Goal: Task Accomplishment & Management: Complete application form

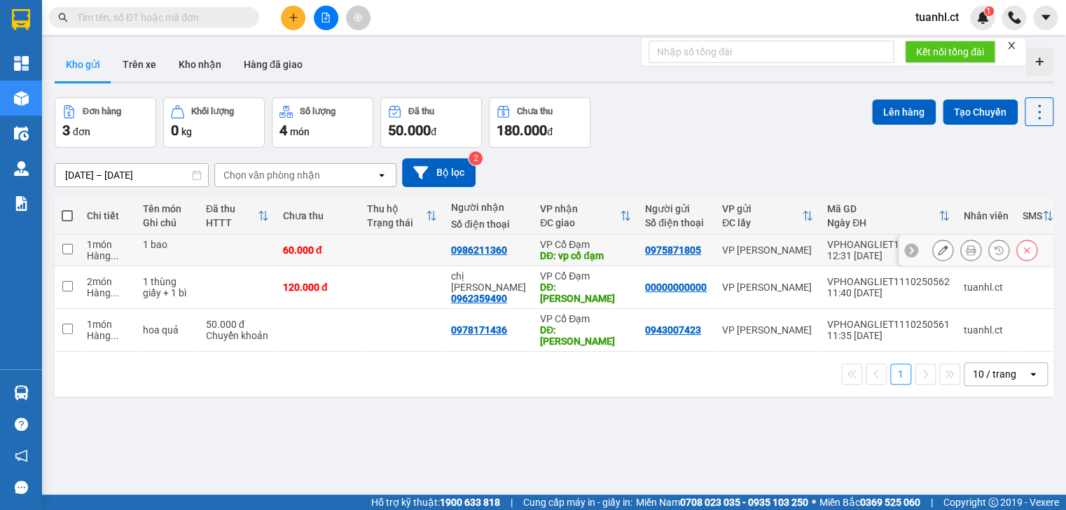
click at [937, 247] on icon at bounding box center [942, 250] width 10 height 10
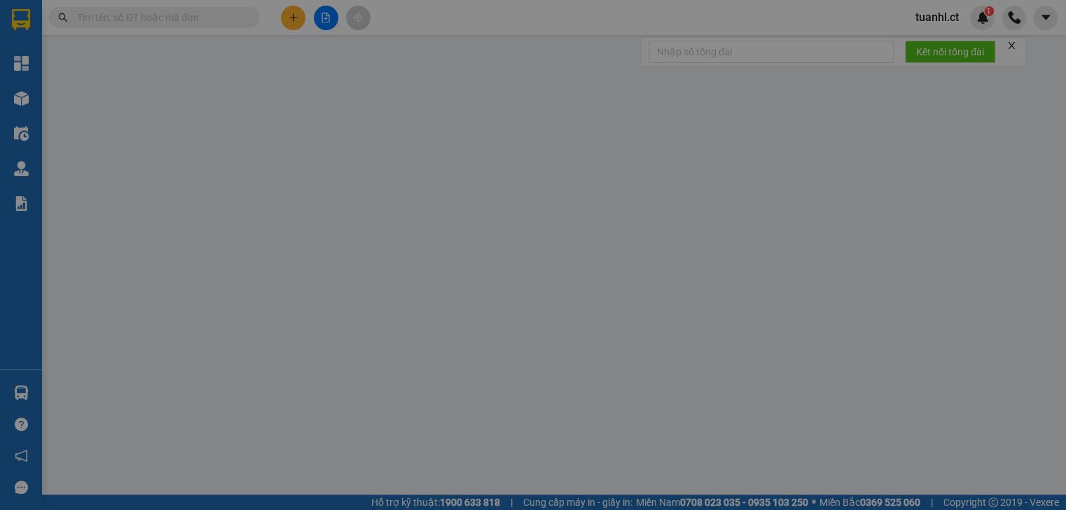
type input "0975871805"
type input "0986211360"
type input "vp cổ đạm"
type input "0"
type input "60.000"
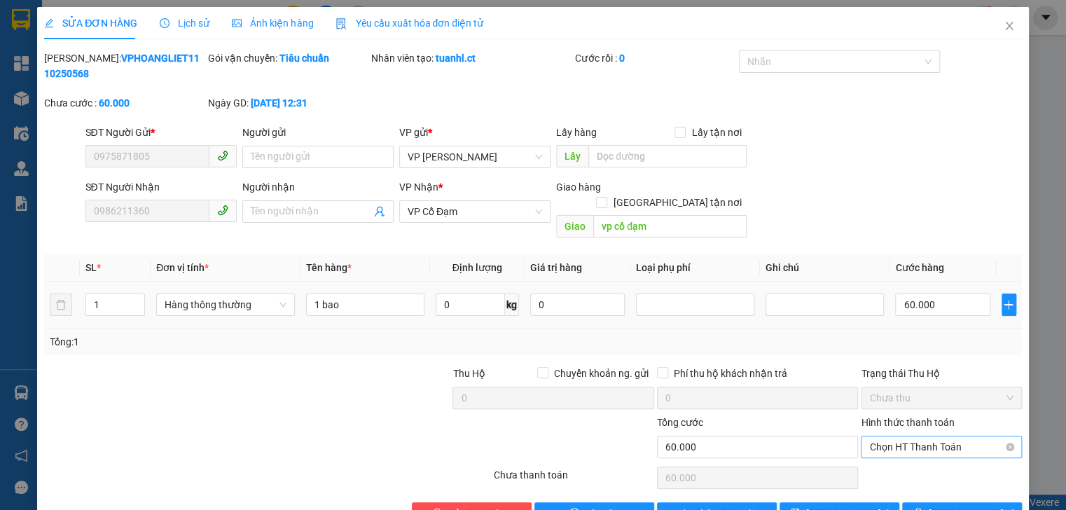
click at [918, 436] on span "Chọn HT Thanh Toán" at bounding box center [941, 446] width 144 height 21
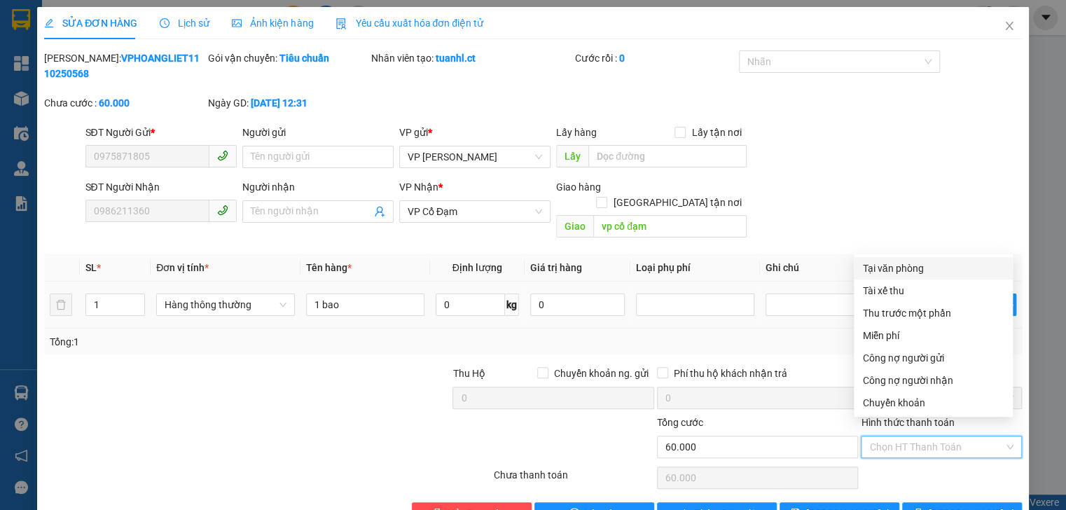
click at [900, 271] on div "Tại văn phòng" at bounding box center [933, 267] width 142 height 15
type input "0"
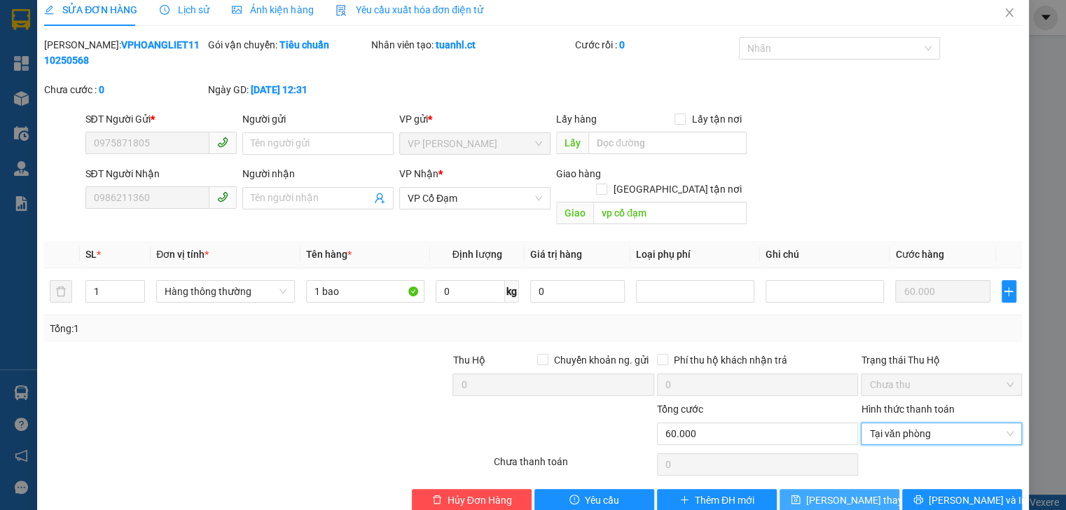
scroll to position [25, 0]
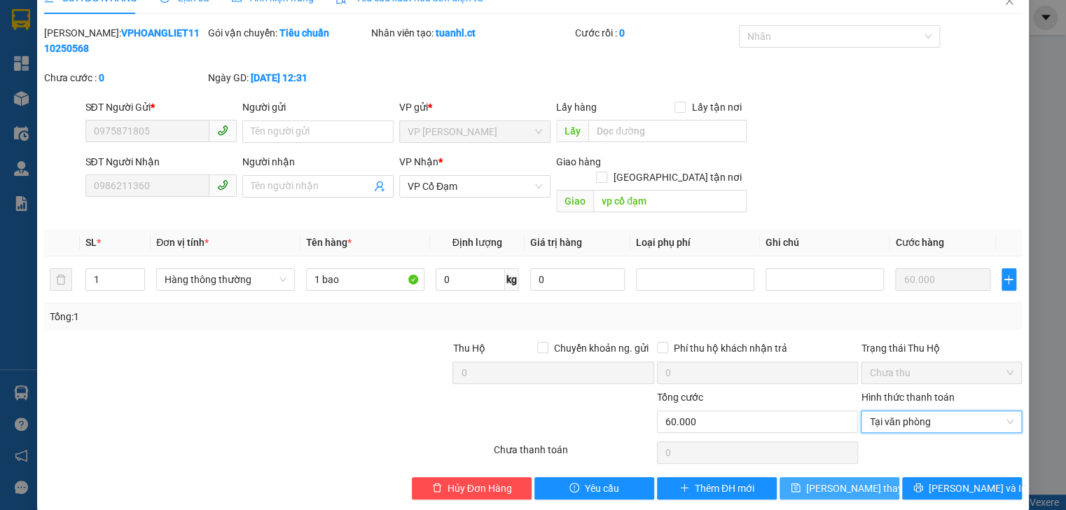
click at [843, 480] on span "[PERSON_NAME] thay đổi" at bounding box center [862, 487] width 112 height 15
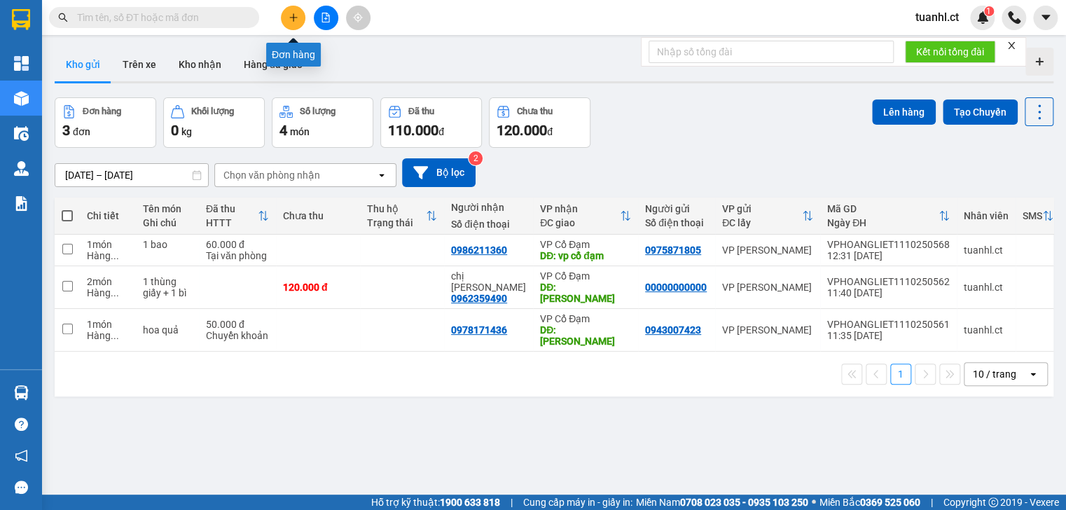
click at [297, 15] on icon "plus" at bounding box center [293, 18] width 10 height 10
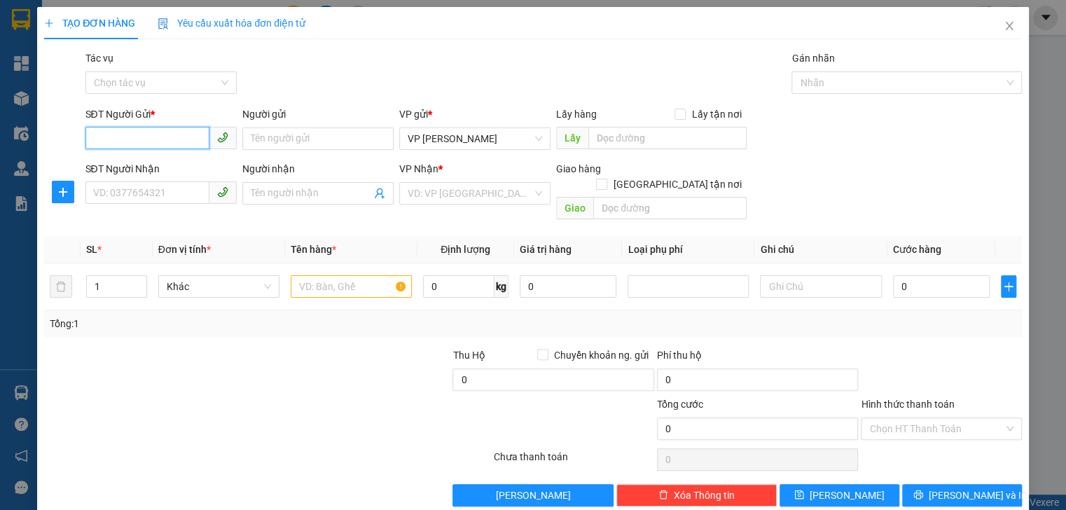
click at [135, 144] on input "SĐT Người Gửi *" at bounding box center [147, 138] width 124 height 22
click at [106, 202] on input "SĐT Người Nhận" at bounding box center [147, 192] width 124 height 22
click at [109, 195] on input "03355607" at bounding box center [147, 192] width 124 height 22
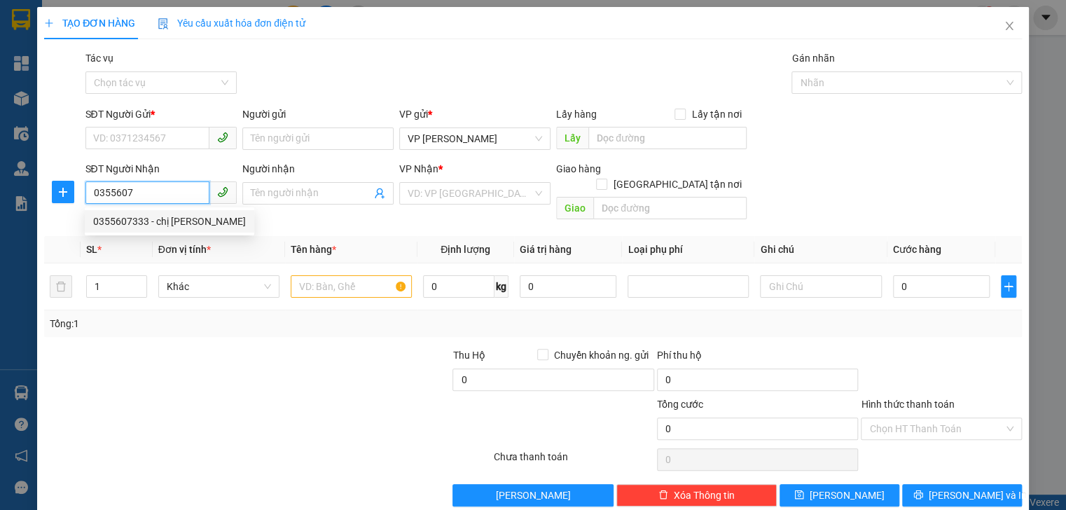
click at [140, 223] on div "0355607333 - chị [PERSON_NAME]" at bounding box center [169, 221] width 153 height 15
type input "0355607333"
type input "chị [PERSON_NAME]"
type input "vp [PERSON_NAME] đã thu"
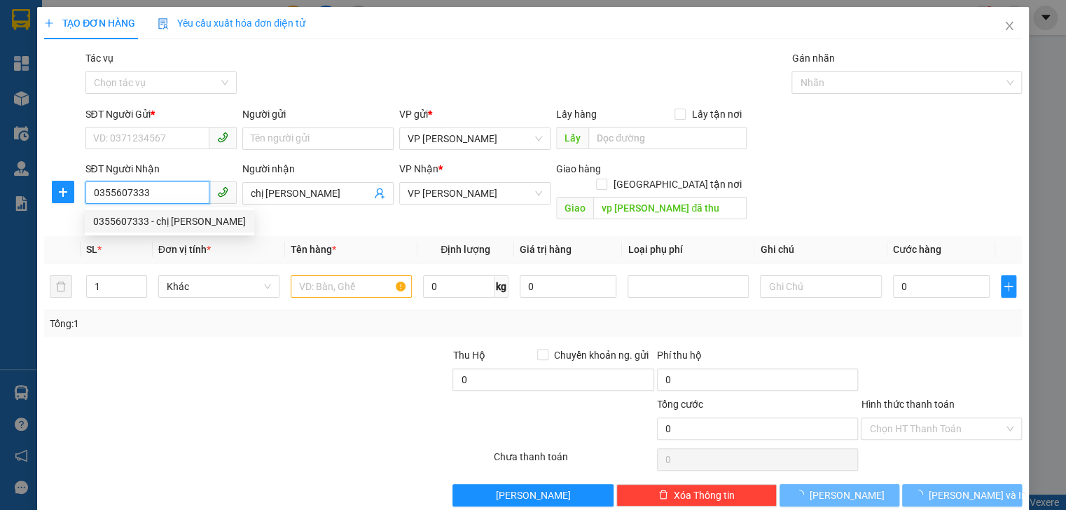
type input "100.000"
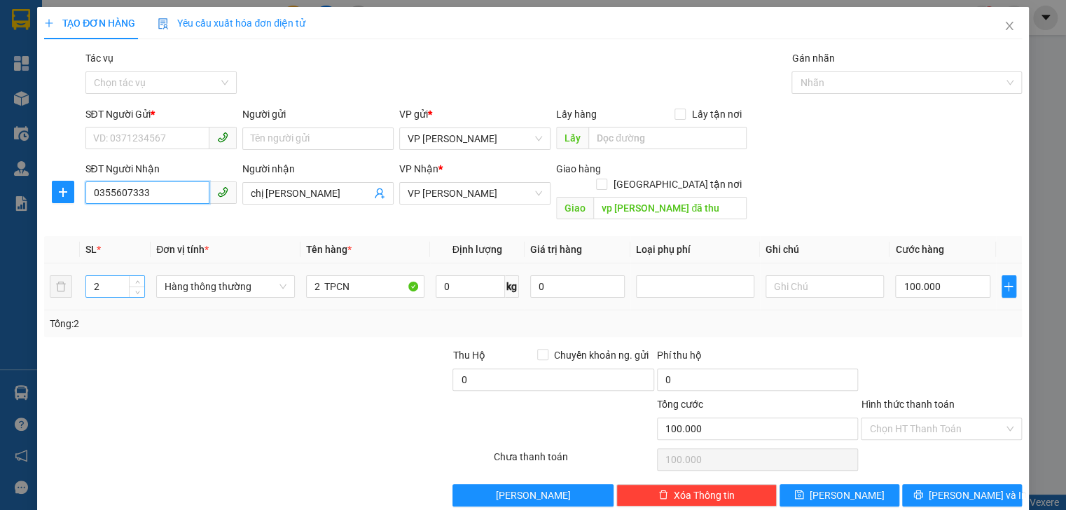
type input "0355607333"
click at [107, 276] on input "2" at bounding box center [115, 286] width 58 height 21
type input "1"
click at [932, 279] on input "100.000" at bounding box center [942, 286] width 95 height 22
type input "0"
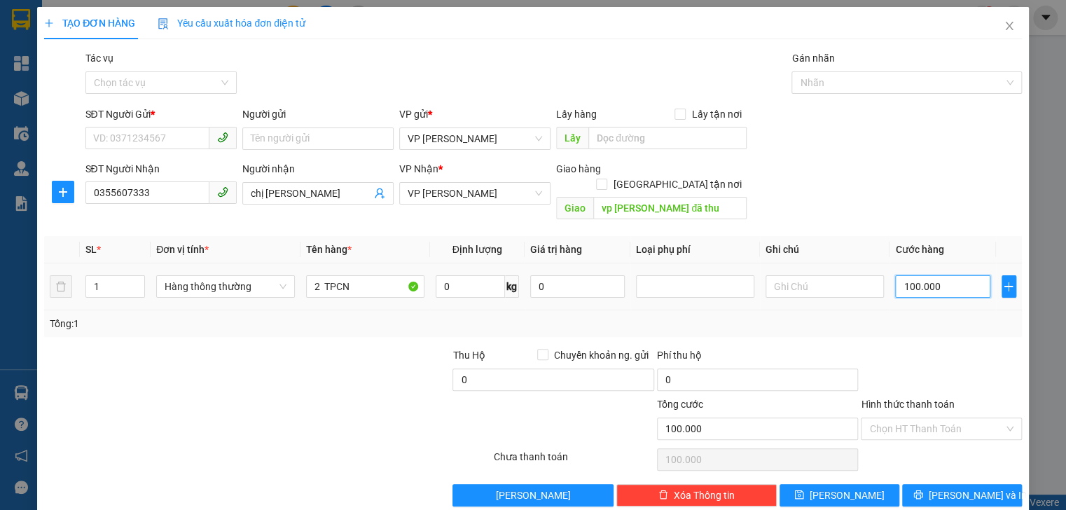
type input "0"
click at [895, 275] on input "0" at bounding box center [942, 286] width 95 height 22
type input "50"
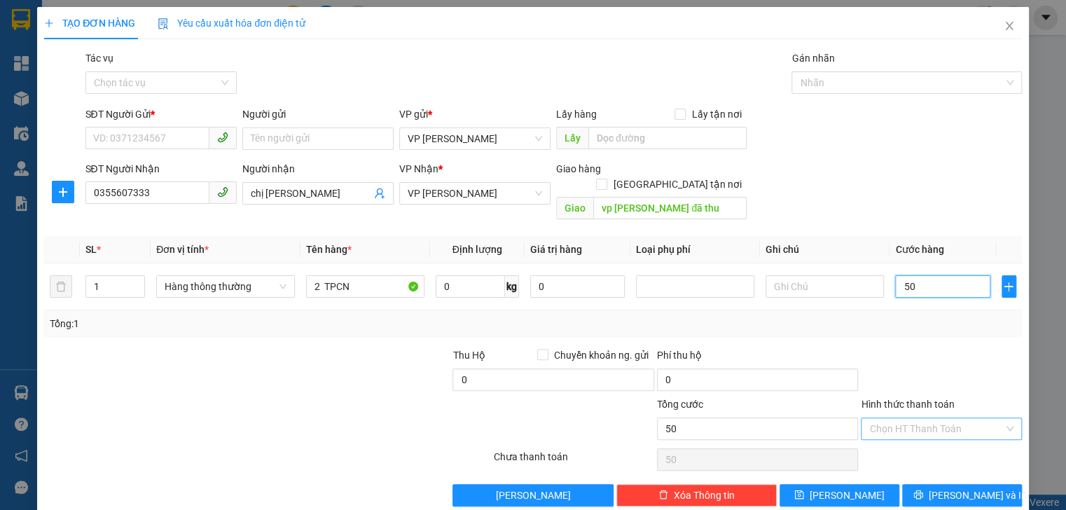
type input "50"
click at [928, 418] on input "Hình thức thanh toán" at bounding box center [936, 428] width 134 height 21
type input "50.000"
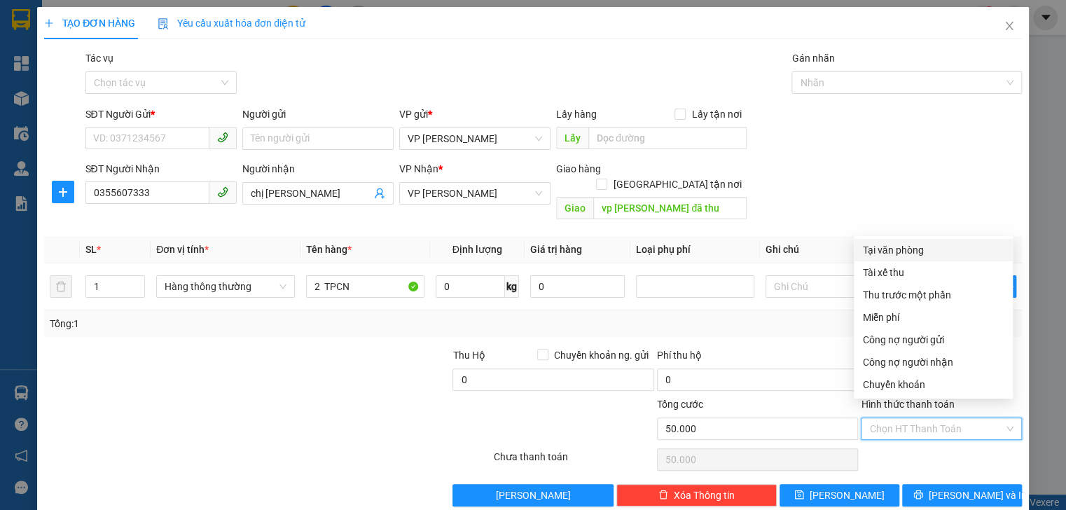
click at [905, 252] on div "Tại văn phòng" at bounding box center [933, 249] width 142 height 15
type input "0"
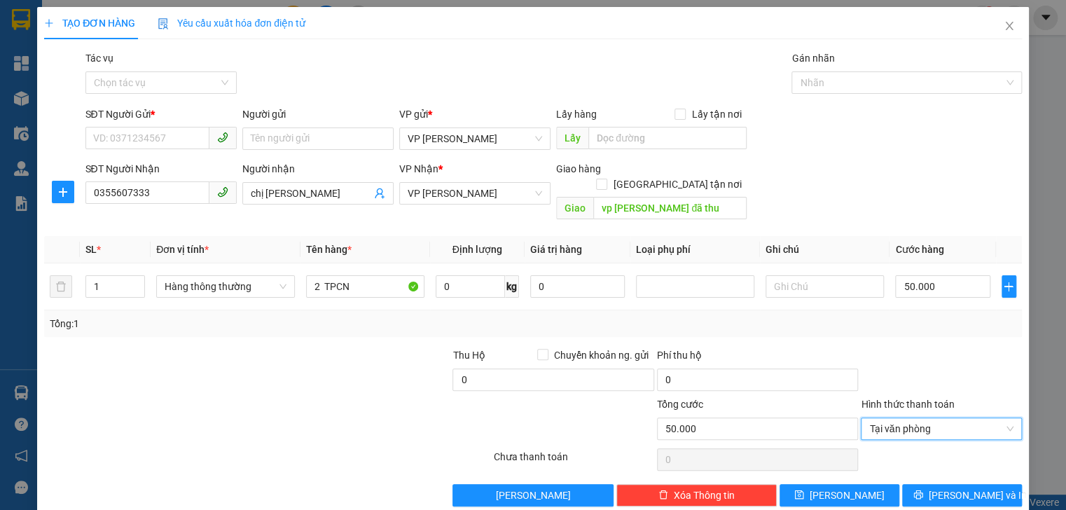
scroll to position [7, 0]
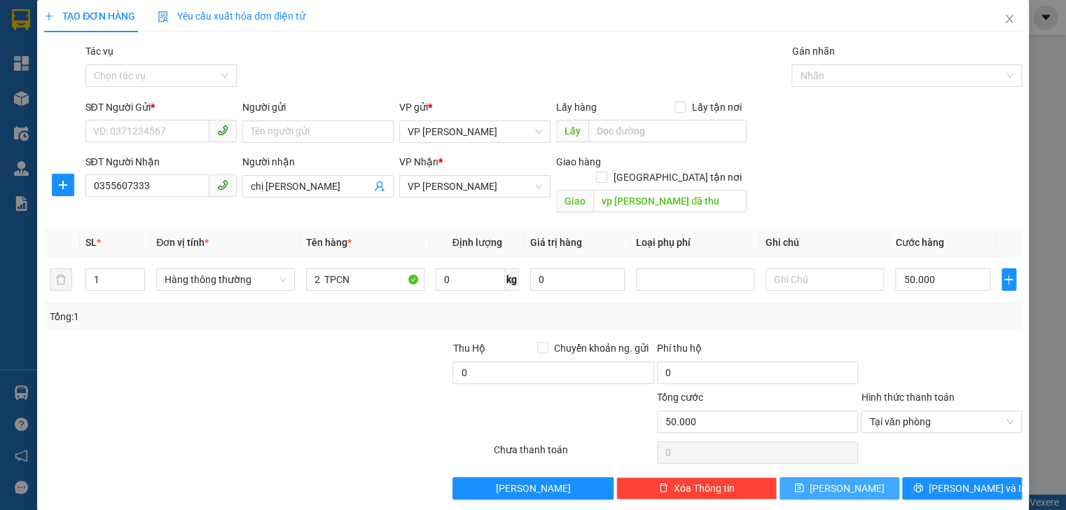
click at [849, 477] on button "[PERSON_NAME]" at bounding box center [839, 488] width 120 height 22
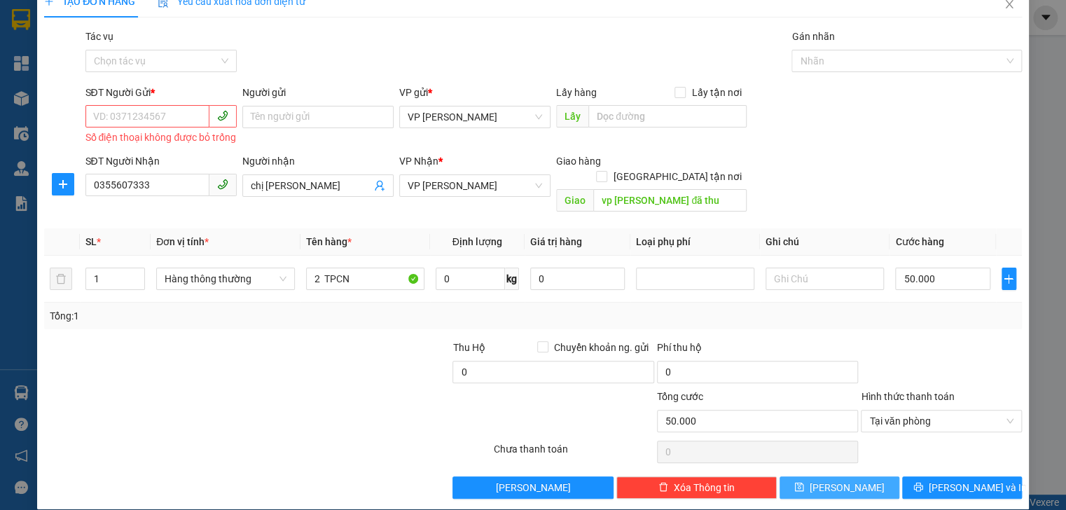
scroll to position [36, 0]
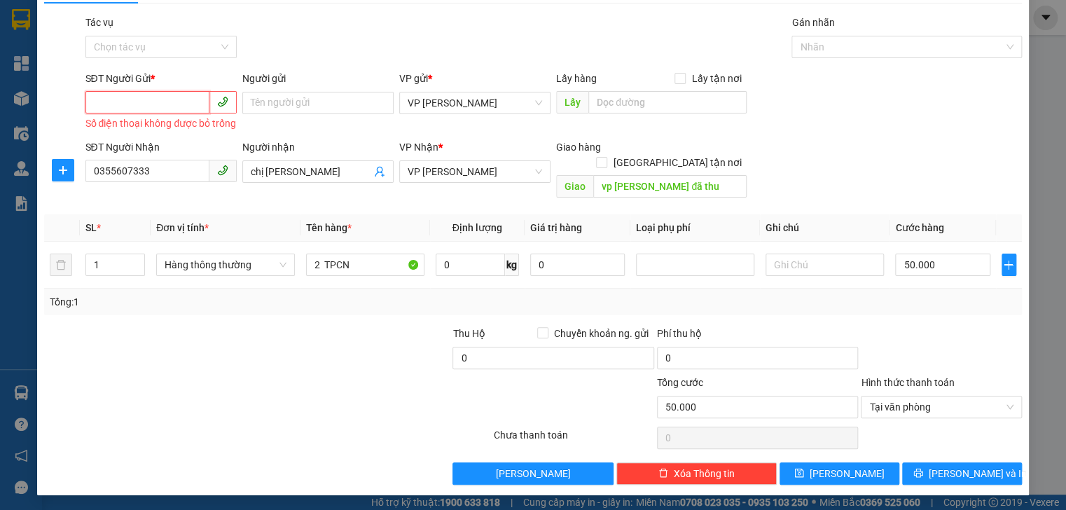
click at [159, 102] on input "SĐT Người Gửi *" at bounding box center [147, 102] width 124 height 22
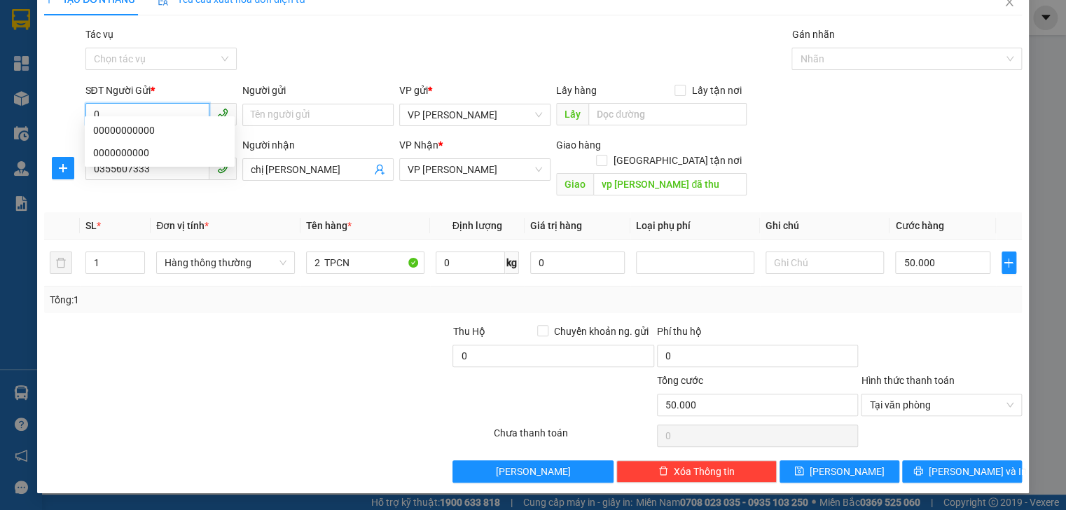
scroll to position [7, 0]
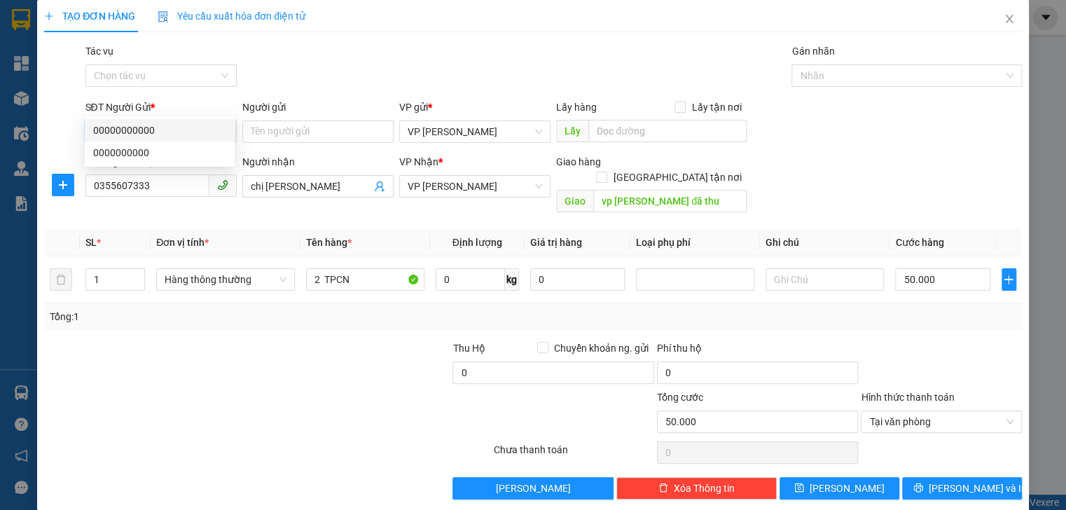
click at [146, 129] on div "00000000000" at bounding box center [159, 130] width 133 height 15
type input "00000000000"
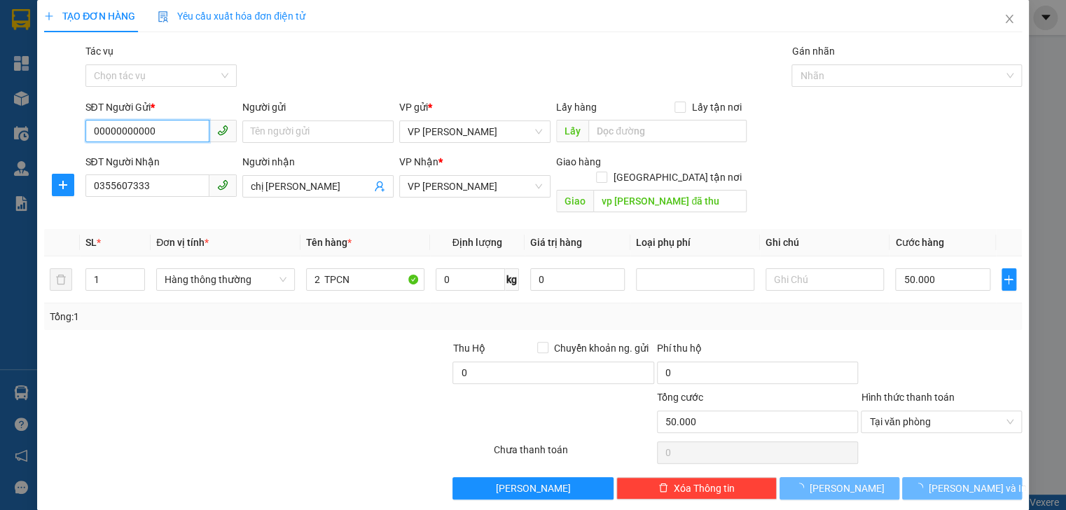
type input "120.000"
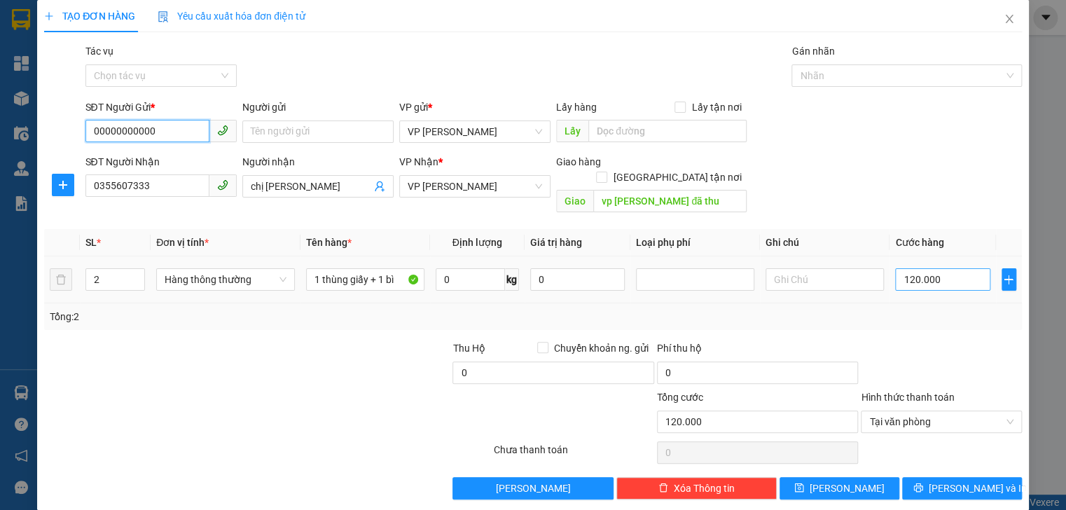
type input "00000000000"
click at [939, 270] on input "120.000" at bounding box center [942, 279] width 95 height 22
type input "0"
click at [897, 268] on input "0" at bounding box center [942, 279] width 95 height 22
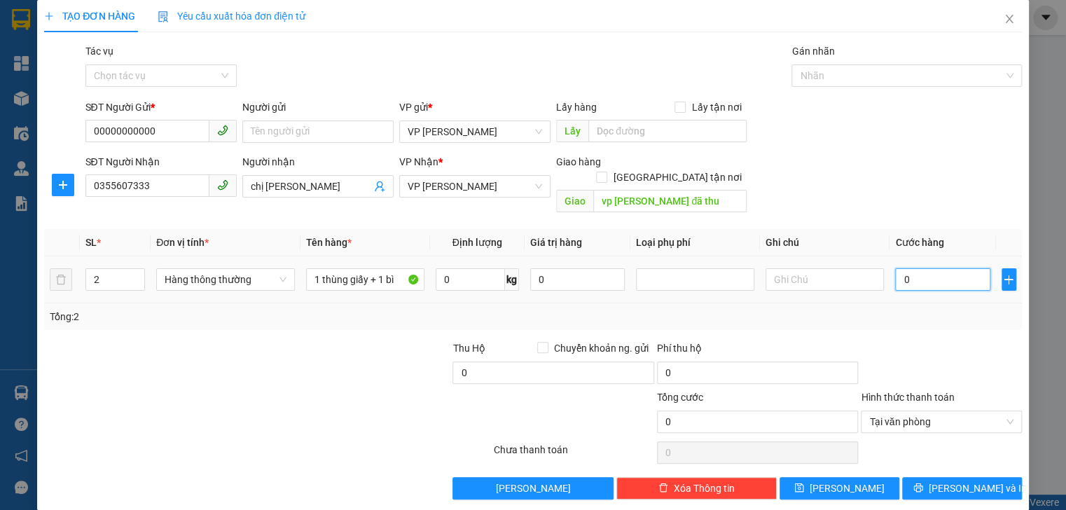
type input "50"
type input "500"
type input "500.000"
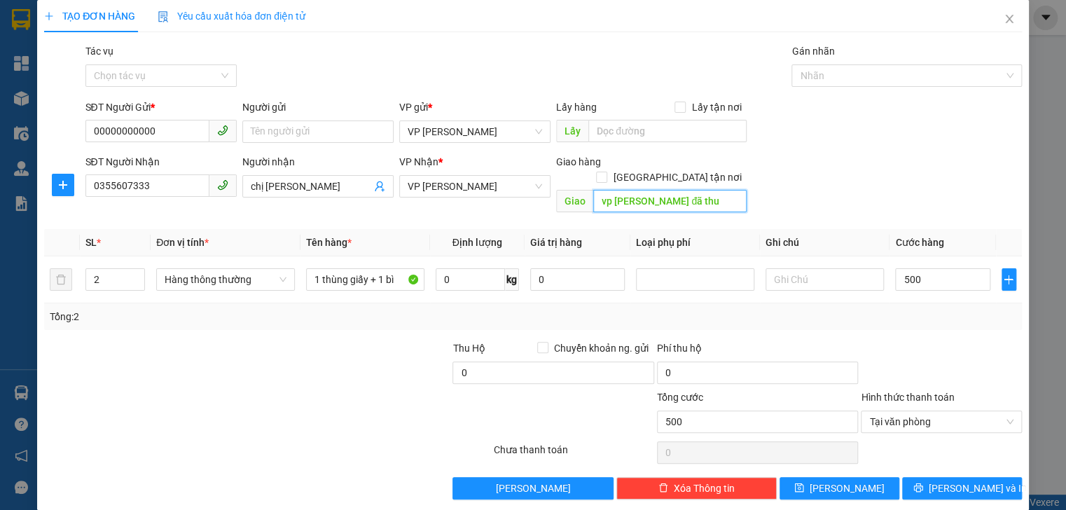
type input "500.000"
click at [697, 190] on input "vp [PERSON_NAME] đã thu" at bounding box center [669, 201] width 153 height 22
type input "hồng lĩnh"
click at [111, 269] on input "2" at bounding box center [115, 279] width 58 height 21
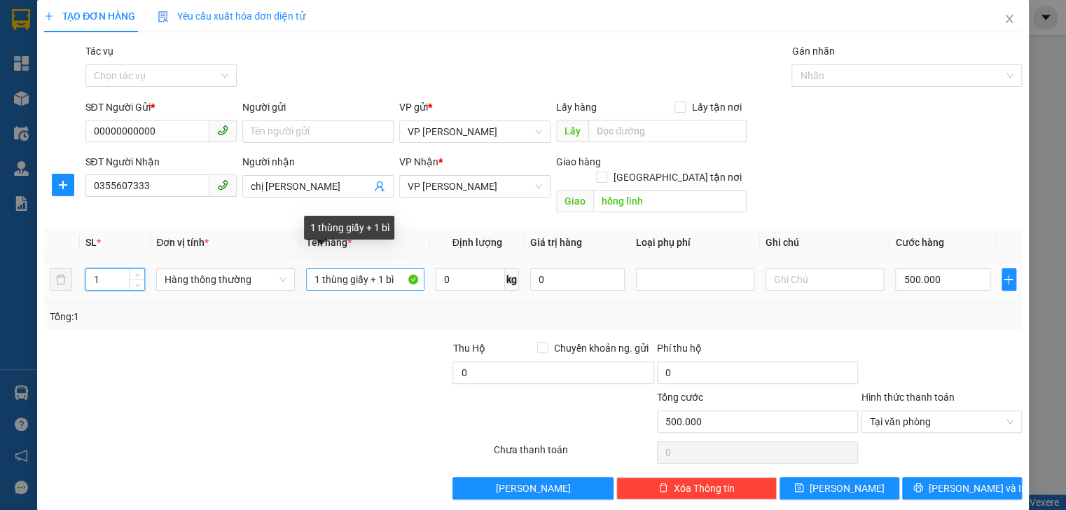
type input "1"
click at [395, 268] on input "1 thùng giấy + 1 bì" at bounding box center [365, 279] width 118 height 22
type input "1"
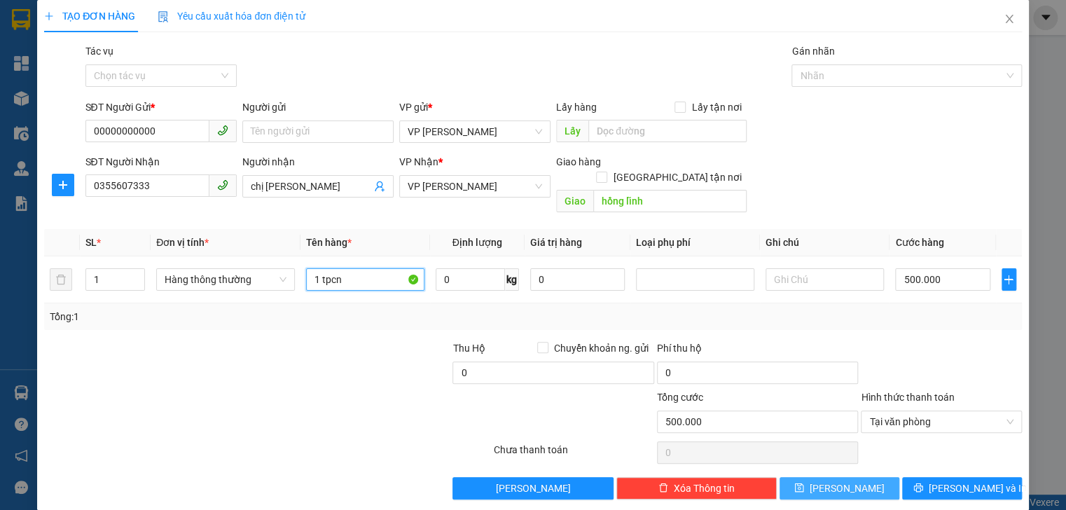
type input "1 tpcn"
click at [825, 477] on button "[PERSON_NAME]" at bounding box center [839, 488] width 120 height 22
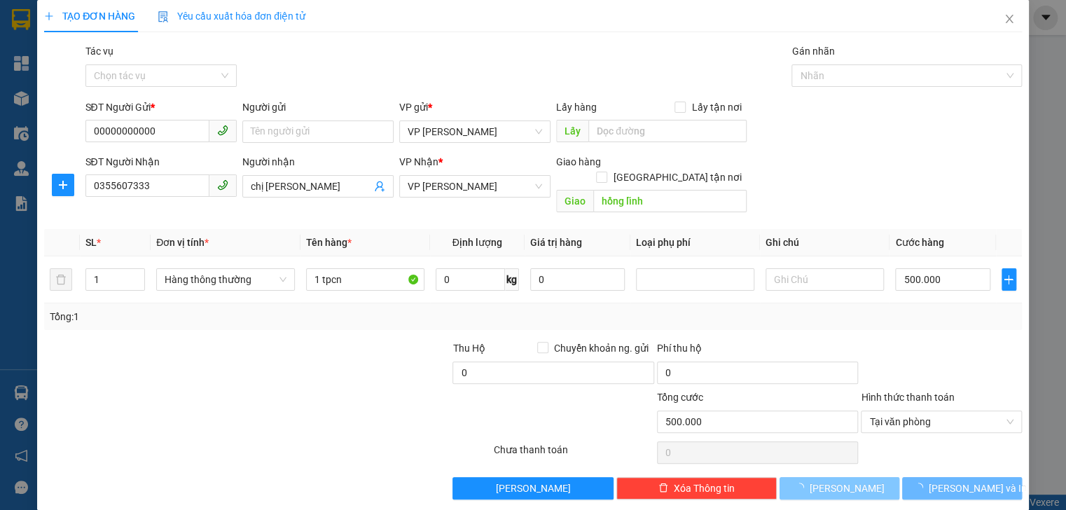
type input "0"
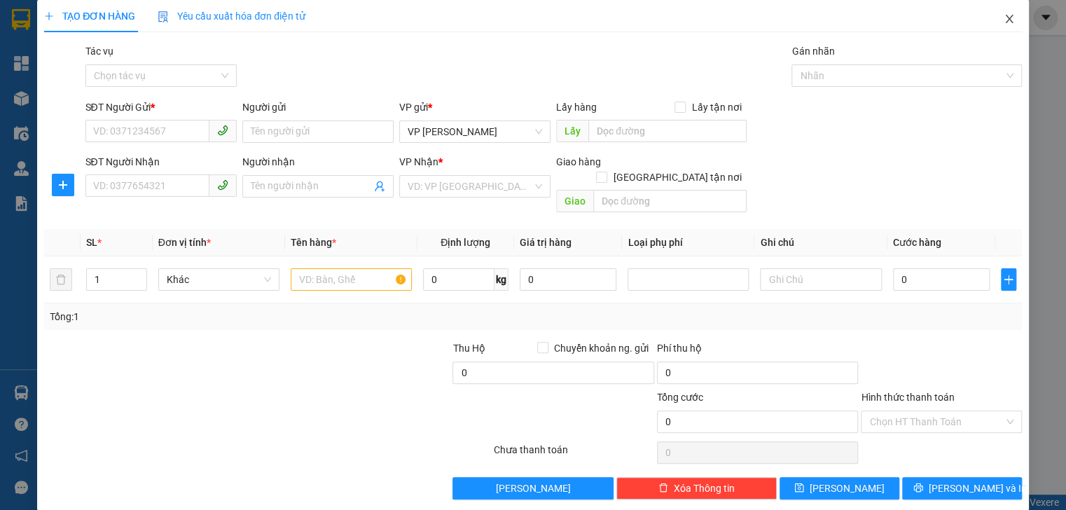
click at [1003, 15] on icon "close" at bounding box center [1008, 18] width 11 height 11
